Goal: Check status: Check status

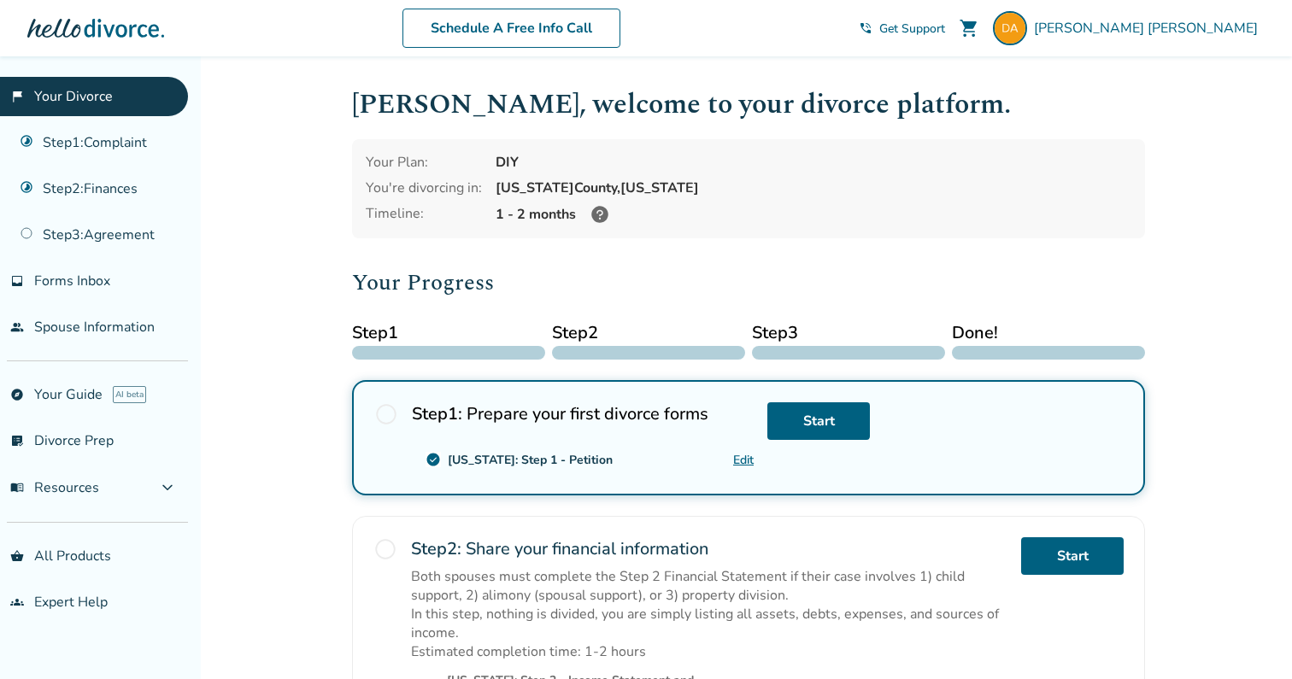
click at [111, 21] on div at bounding box center [95, 28] width 137 height 34
click at [111, 32] on div at bounding box center [95, 28] width 137 height 34
click at [56, 34] on div at bounding box center [95, 28] width 137 height 34
click at [945, 35] on span "Get Support" at bounding box center [912, 29] width 66 height 16
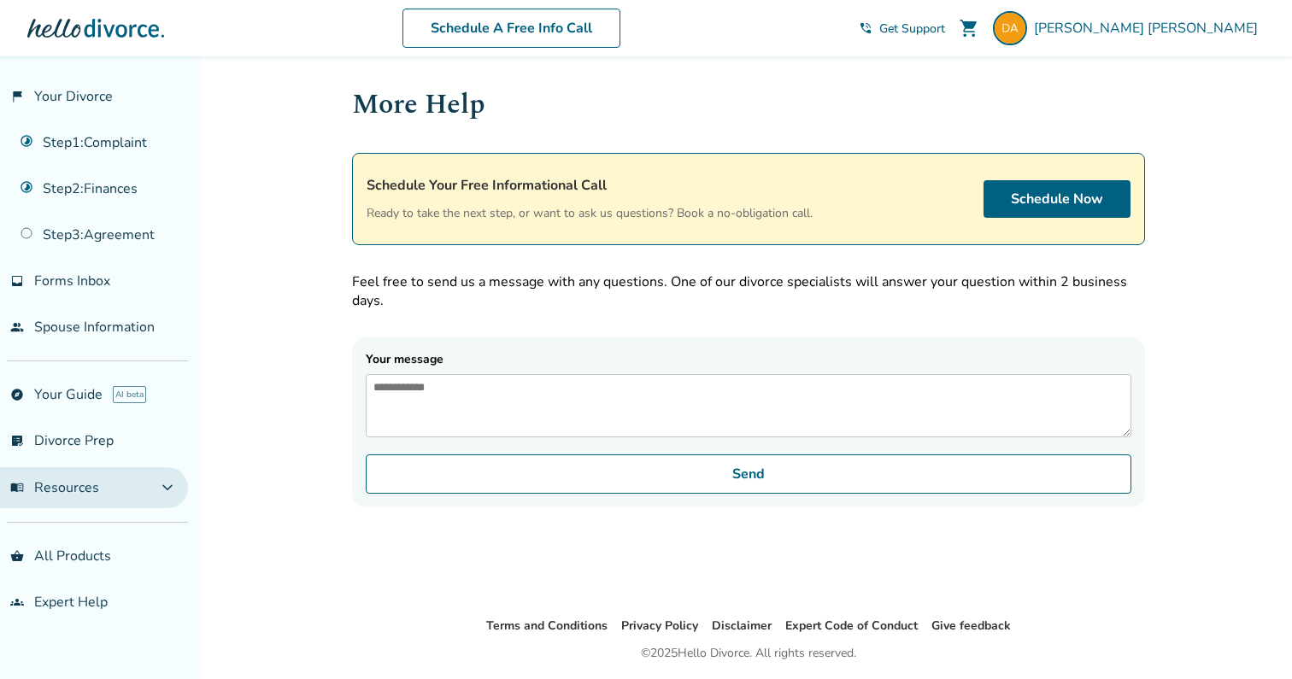
click at [51, 479] on span "menu_book Resources" at bounding box center [54, 488] width 89 height 19
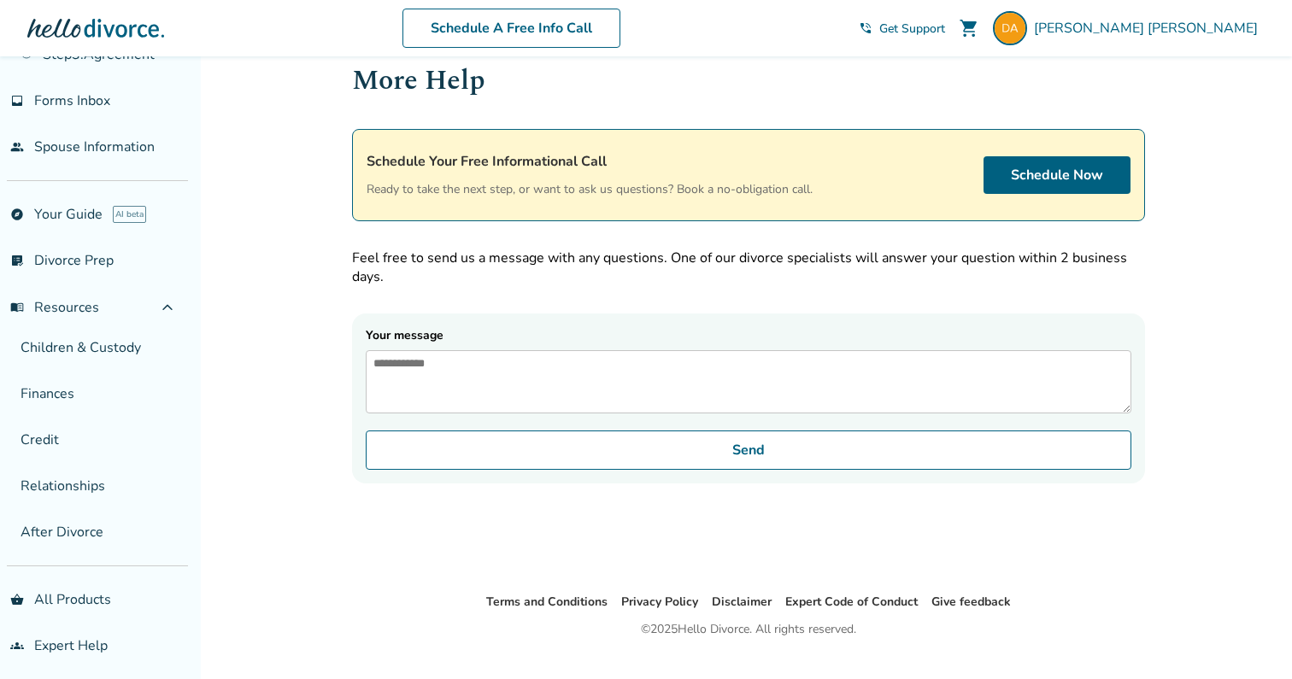
scroll to position [56, 0]
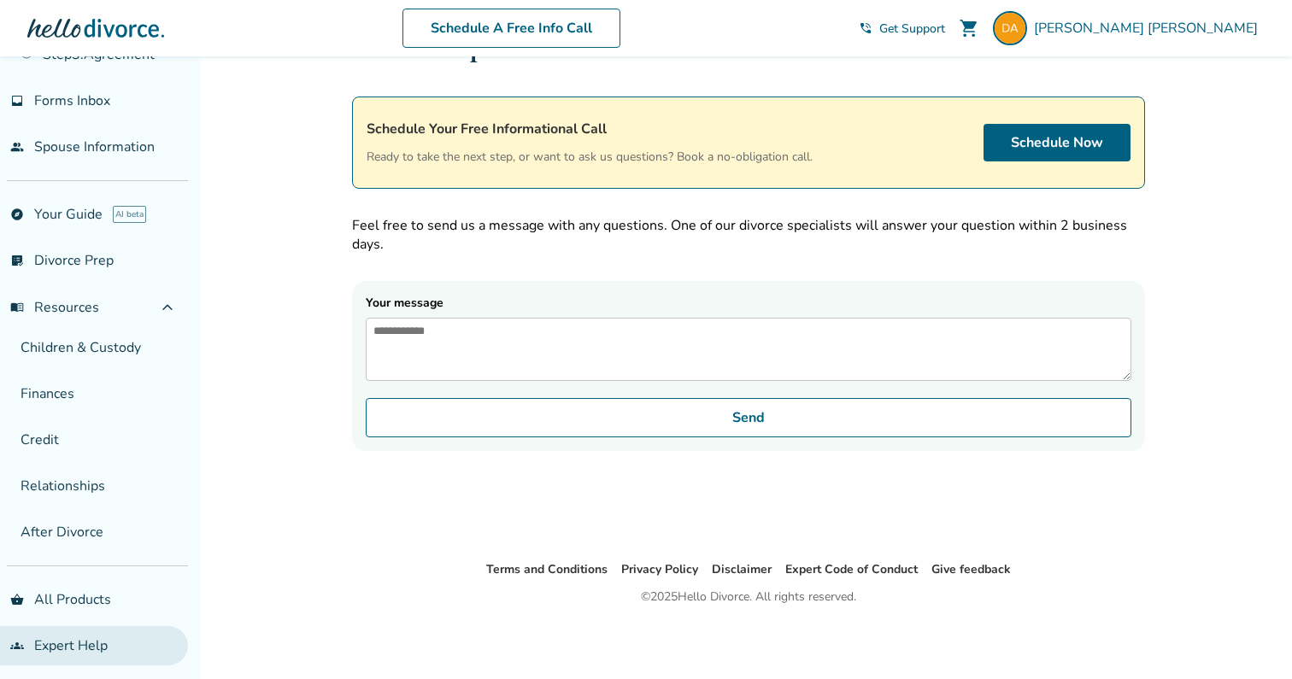
click at [62, 629] on link "groups Expert Help" at bounding box center [94, 645] width 188 height 39
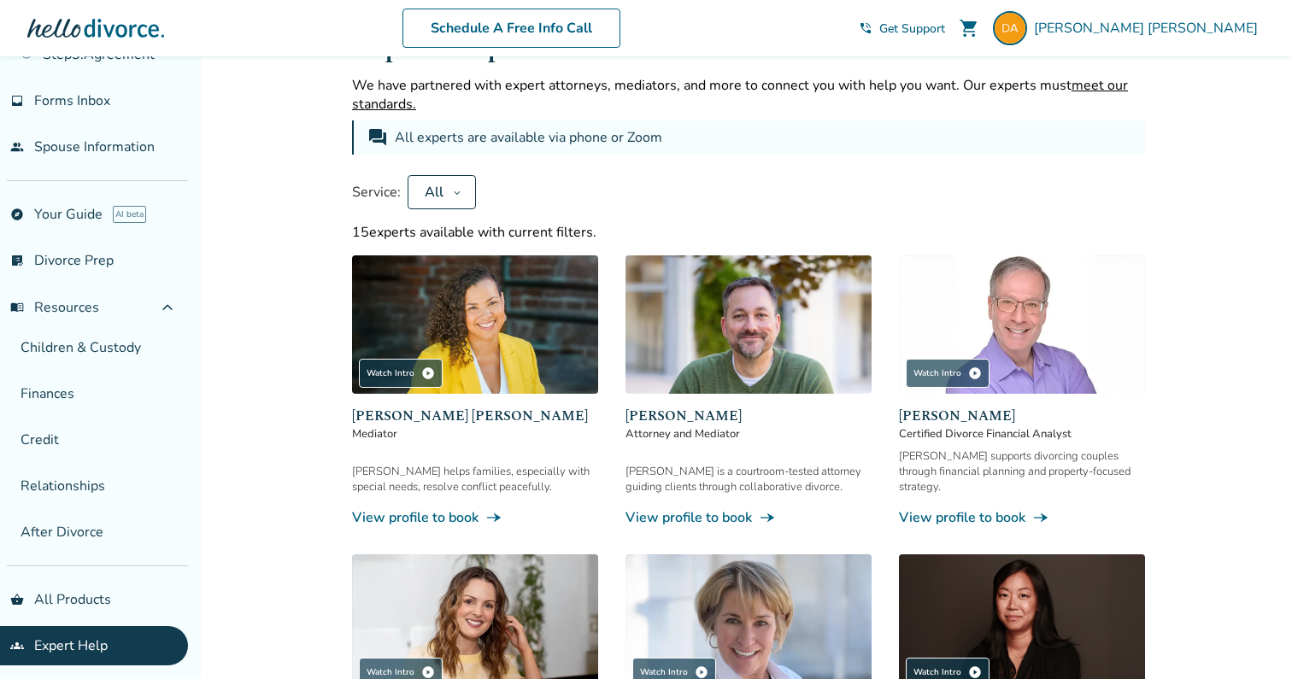
click at [464, 186] on button "All" at bounding box center [442, 192] width 68 height 34
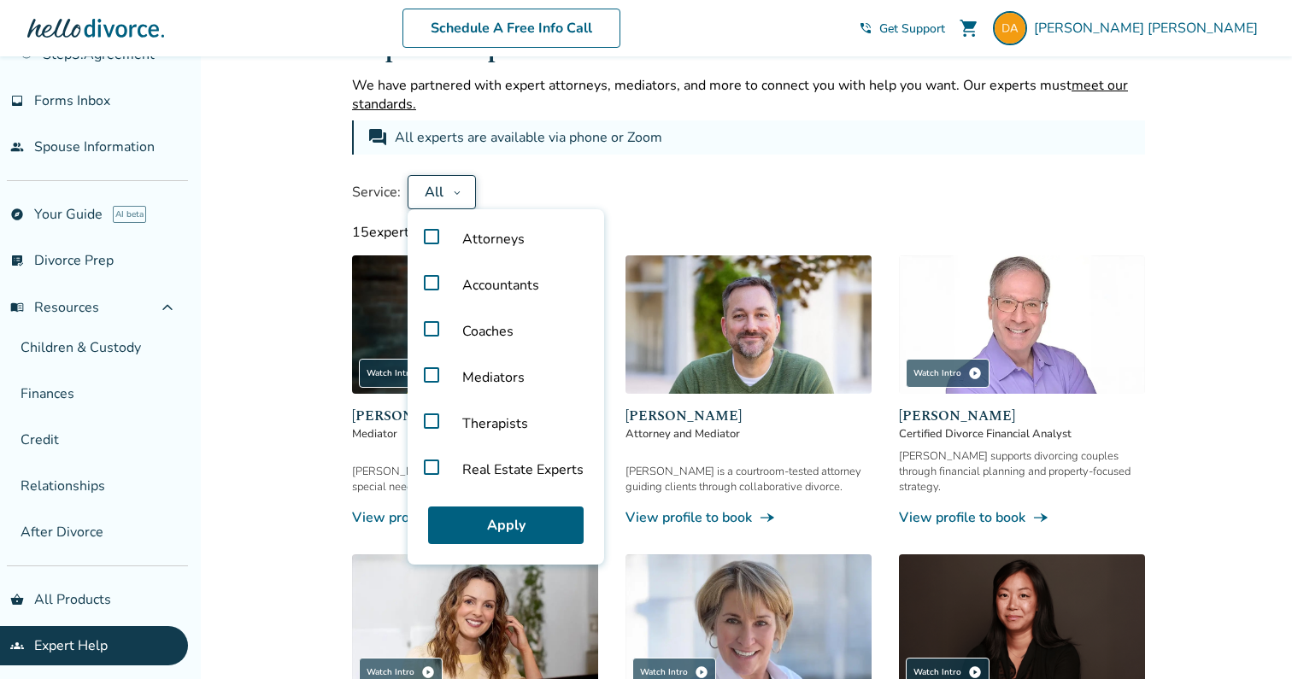
click at [431, 236] on label "Attorneys" at bounding box center [506, 239] width 183 height 46
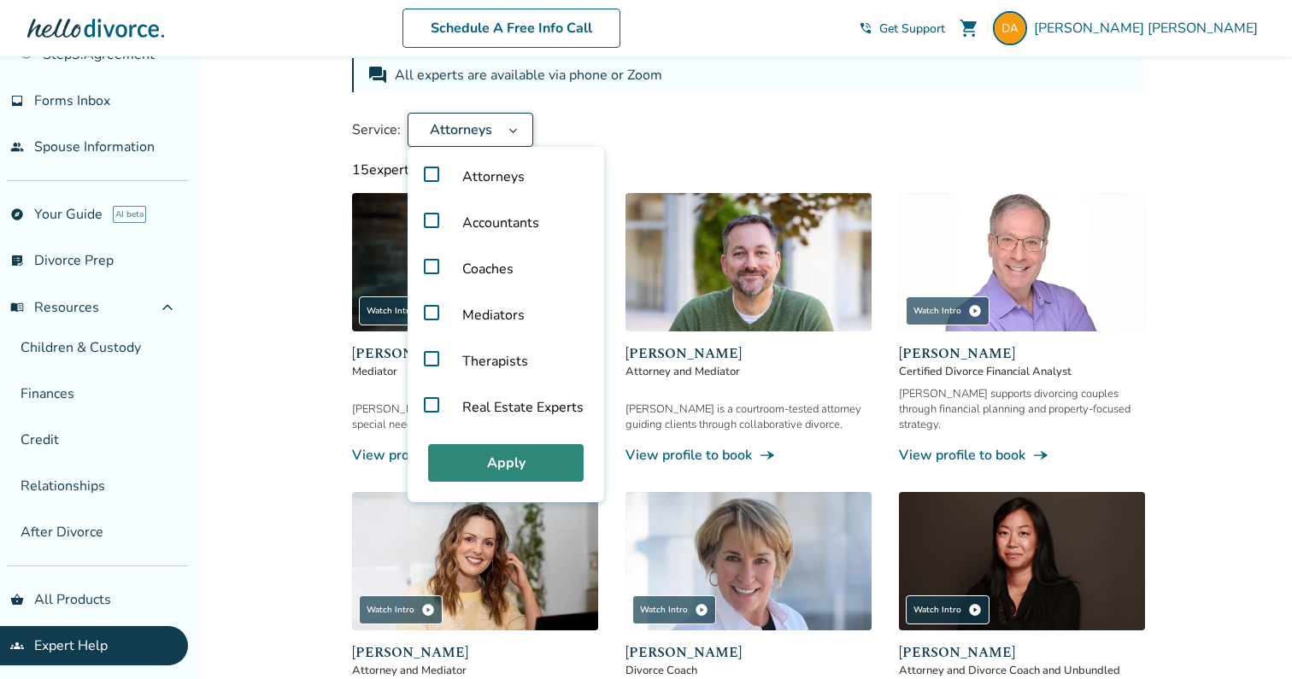
click at [460, 452] on button "Apply" at bounding box center [506, 463] width 156 height 38
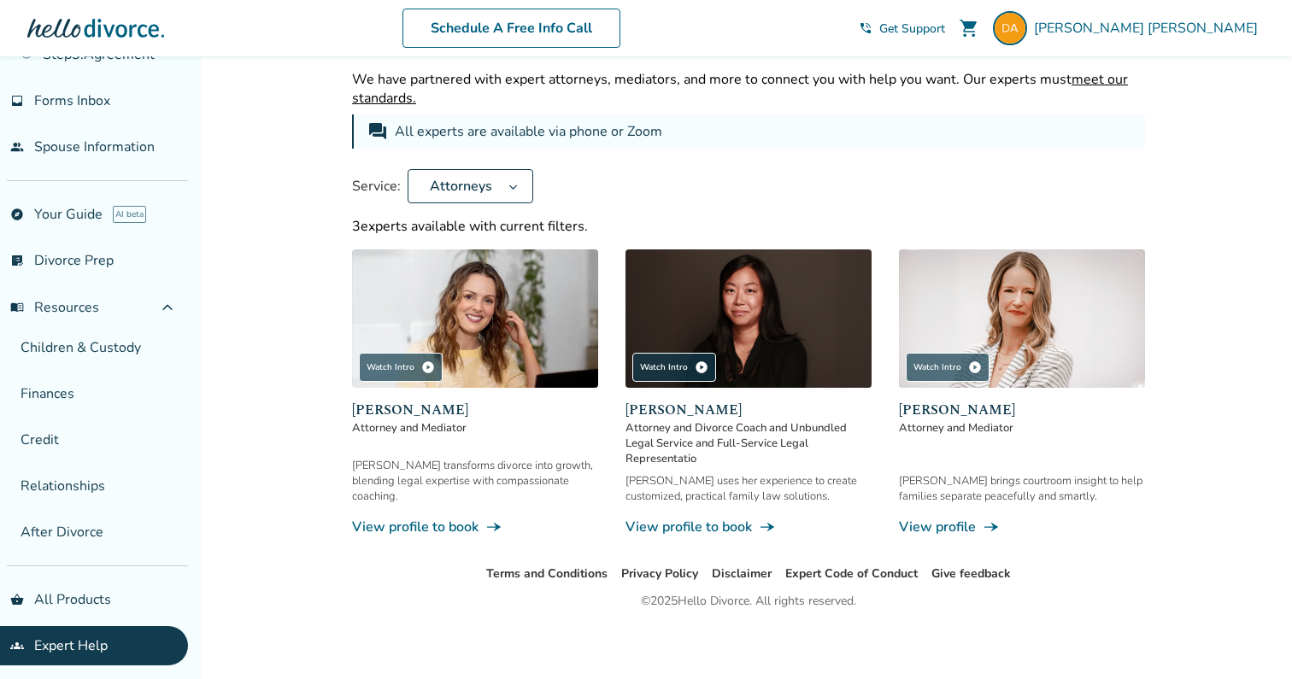
click at [499, 308] on img at bounding box center [475, 319] width 246 height 138
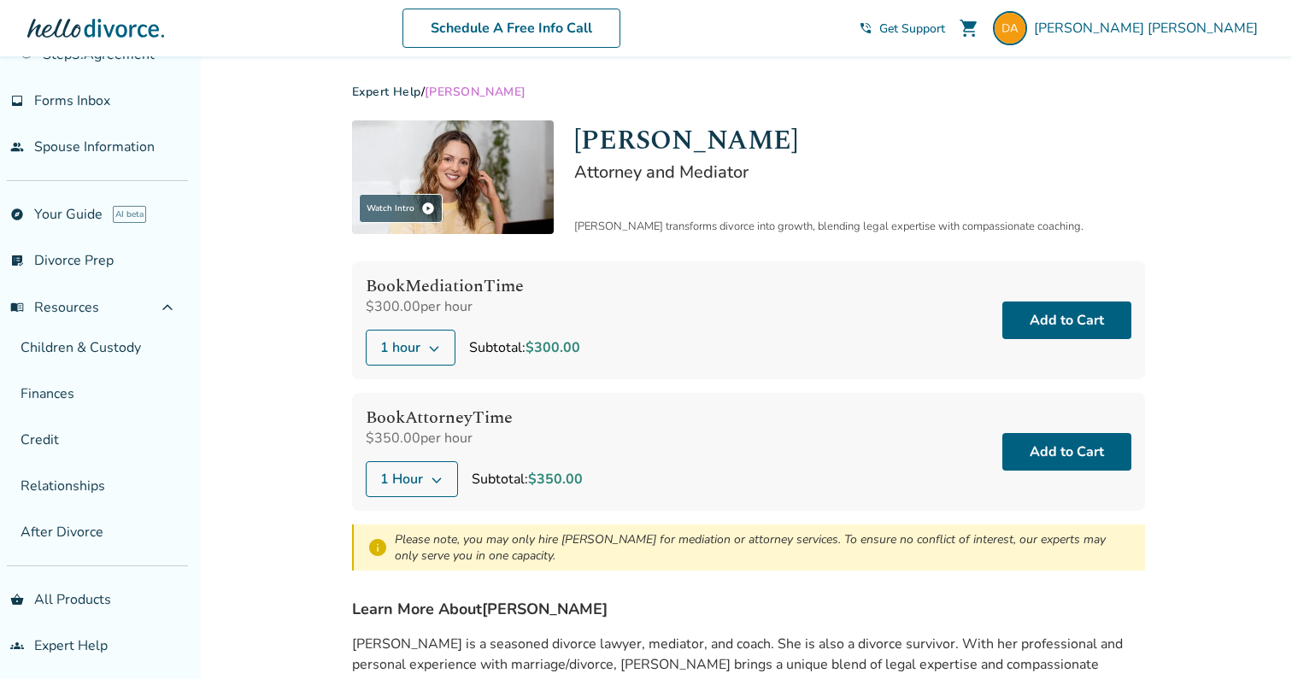
click at [446, 221] on img at bounding box center [453, 178] width 202 height 114
click at [417, 206] on div "Watch Intro play_circle" at bounding box center [401, 208] width 84 height 29
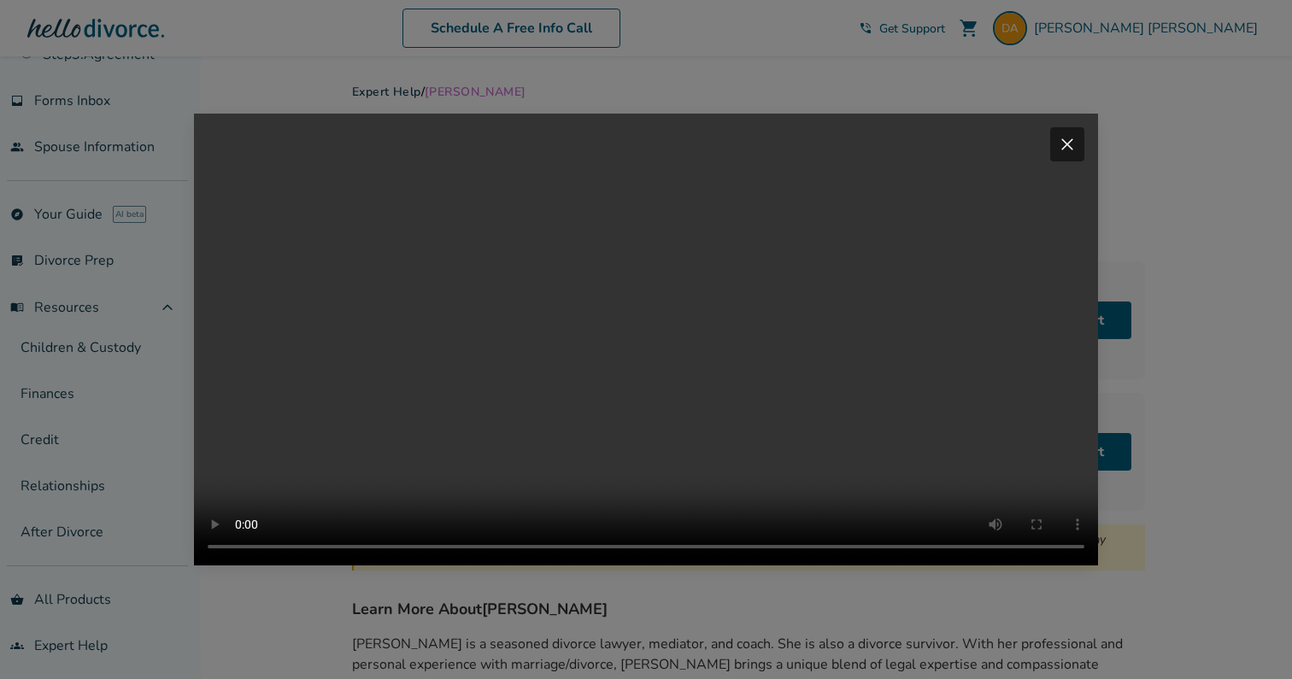
click at [1073, 134] on span "close" at bounding box center [1067, 144] width 21 height 21
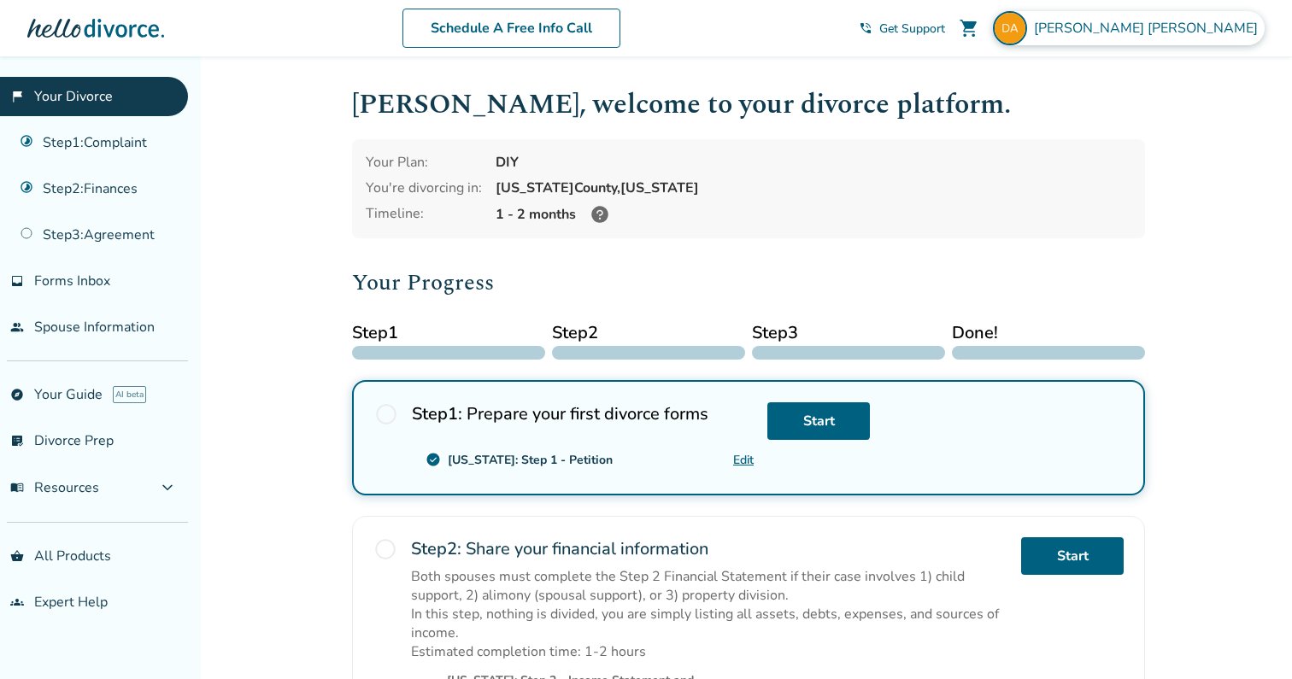
click at [1204, 35] on span "Desiree Abeyta" at bounding box center [1149, 28] width 231 height 19
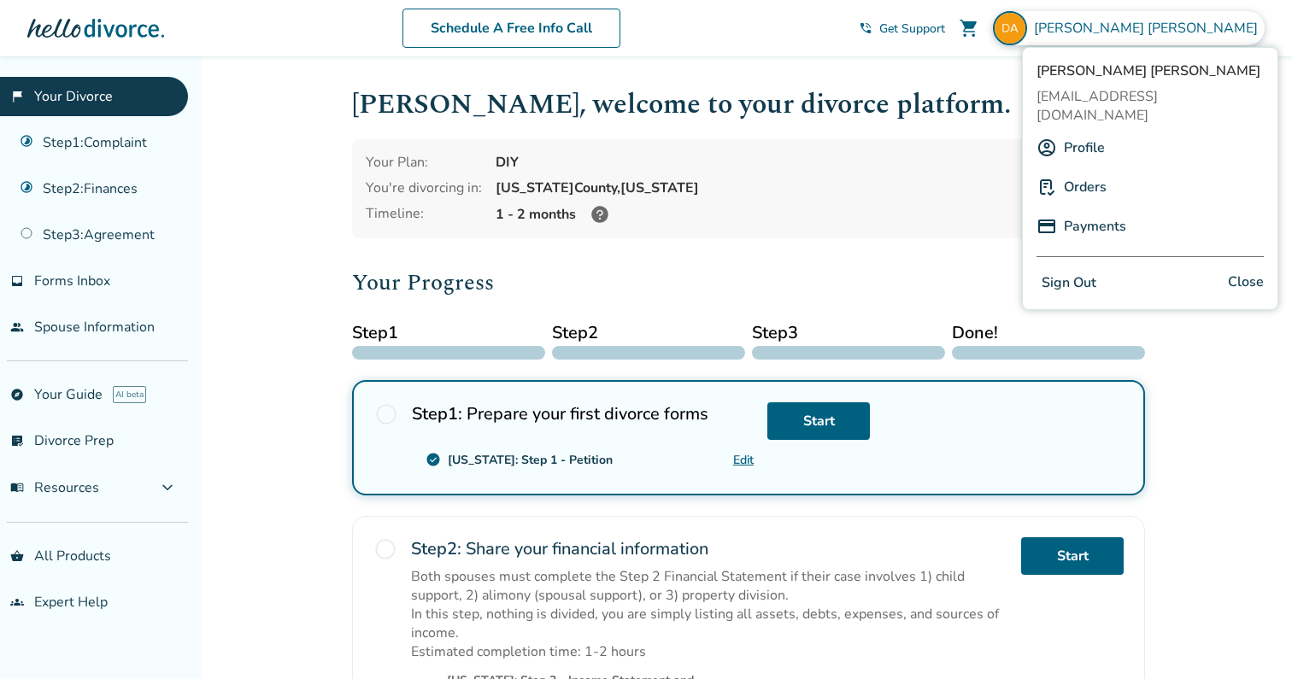
click at [1095, 171] on link "Orders" at bounding box center [1085, 187] width 43 height 32
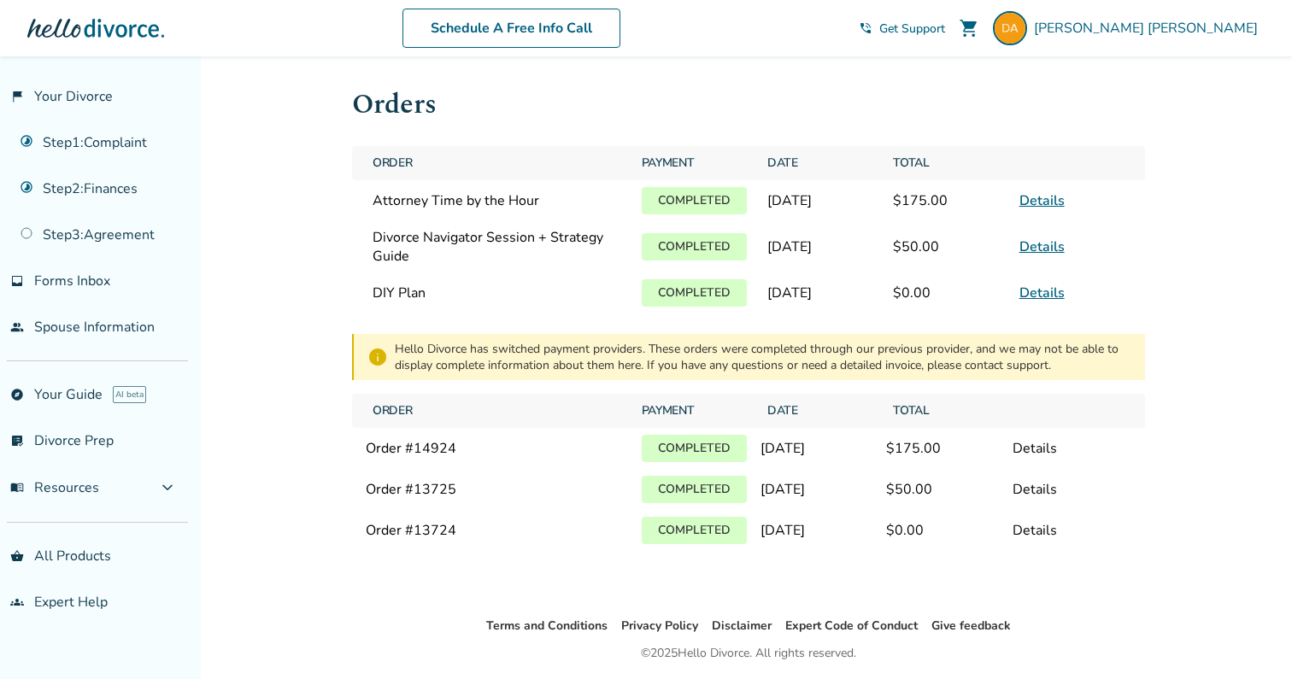
click at [1038, 198] on link "Details" at bounding box center [1042, 200] width 45 height 19
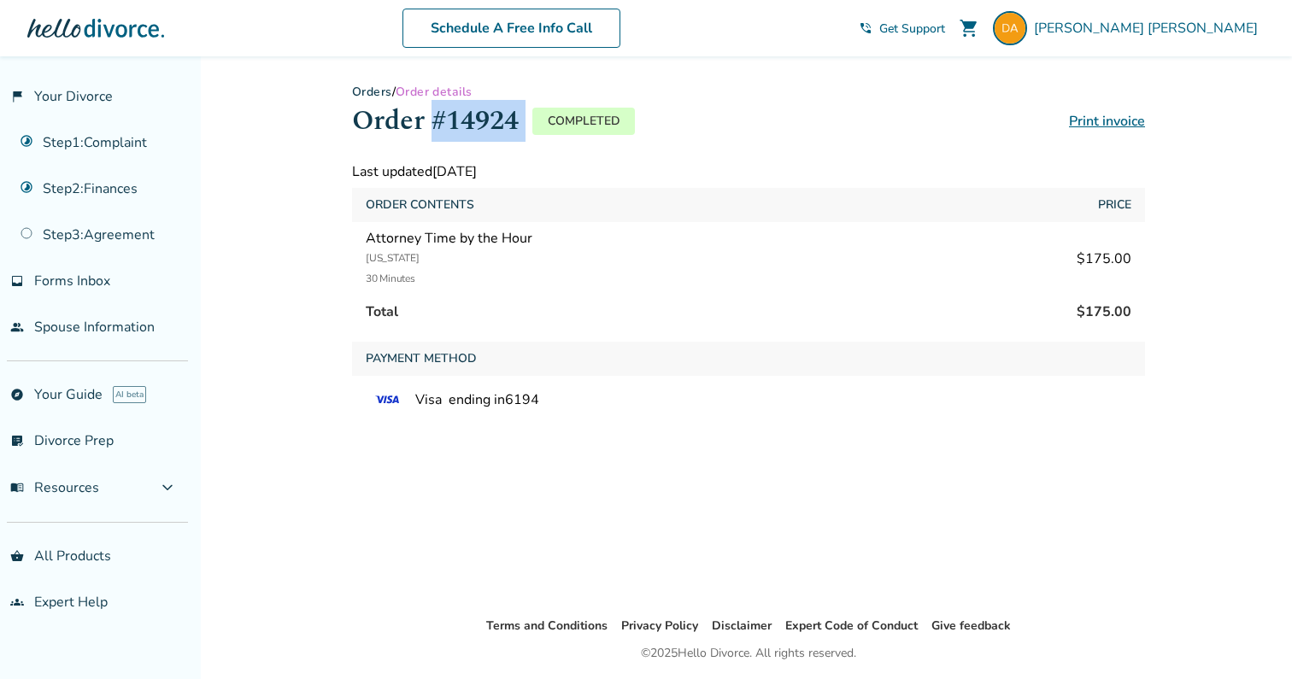
drag, startPoint x: 528, startPoint y: 115, endPoint x: 438, endPoint y: 120, distance: 90.7
click at [438, 120] on div "Order #14924 Completed" at bounding box center [493, 121] width 283 height 42
copy h1 "#14924"
